Goal: Check status: Check status

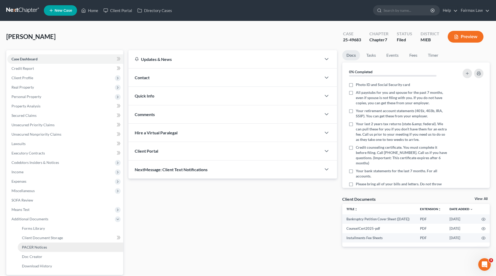
click at [47, 245] on link "PACER Notices" at bounding box center [70, 246] width 105 height 9
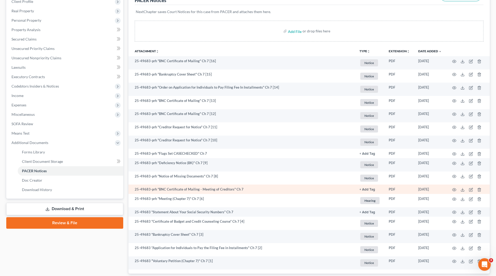
scroll to position [89, 0]
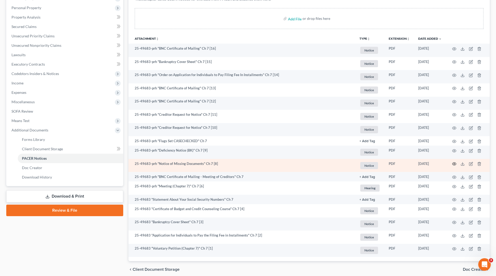
click at [454, 162] on icon "button" at bounding box center [454, 164] width 4 height 4
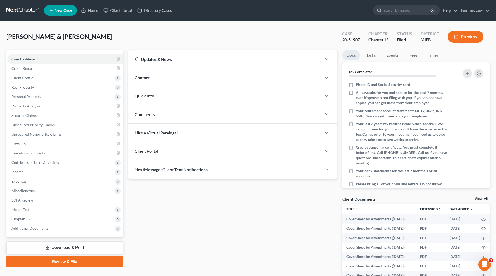
click at [352, 39] on div "20-51907" at bounding box center [351, 40] width 18 height 6
copy div "51907"
click at [297, 20] on nav "Home New Case Client Portal Directory Cases Fairmax Law johnmark@fairmaxlaw.com…" at bounding box center [248, 10] width 496 height 21
